Goal: Use online tool/utility: Utilize a website feature to perform a specific function

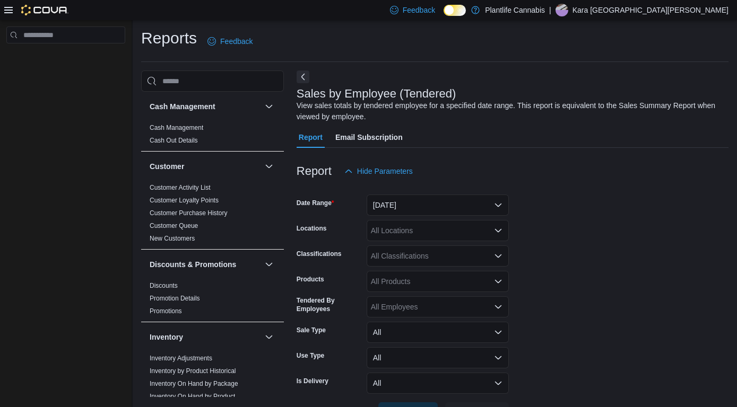
scroll to position [36, 0]
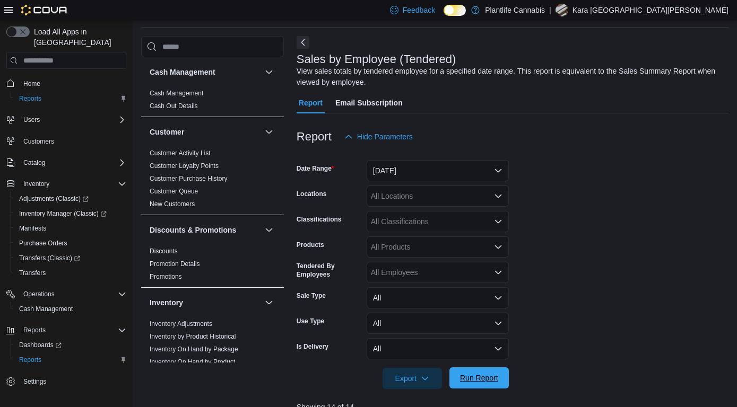
click at [481, 372] on span "Run Report" at bounding box center [479, 378] width 47 height 21
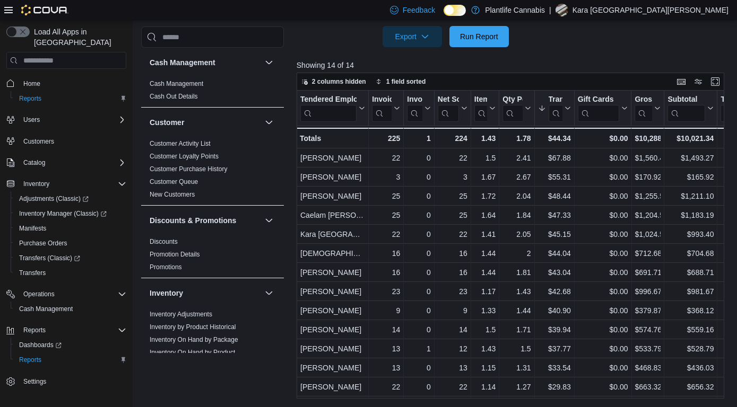
scroll to position [378, 0]
